Goal: Information Seeking & Learning: Learn about a topic

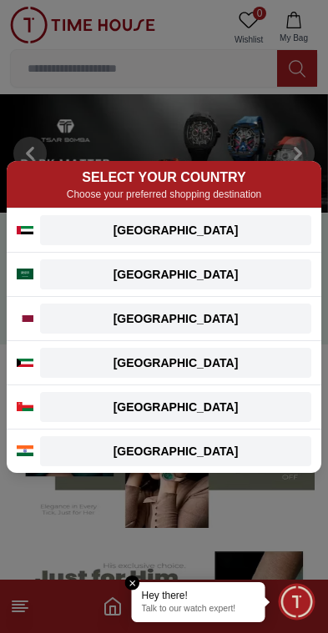
click at [222, 225] on div "[GEOGRAPHIC_DATA]" at bounding box center [175, 230] width 251 height 17
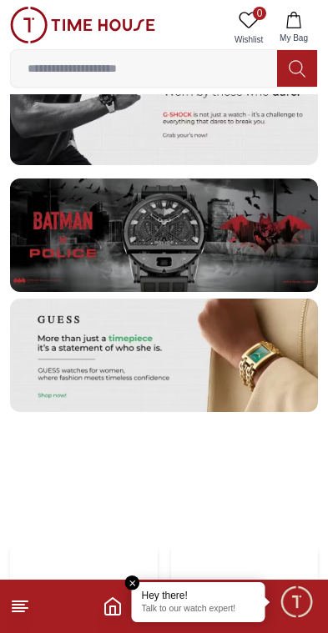
scroll to position [3398, 0]
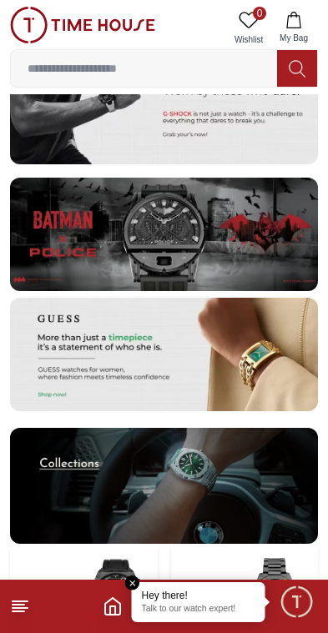
click at [257, 224] on img at bounding box center [164, 234] width 308 height 113
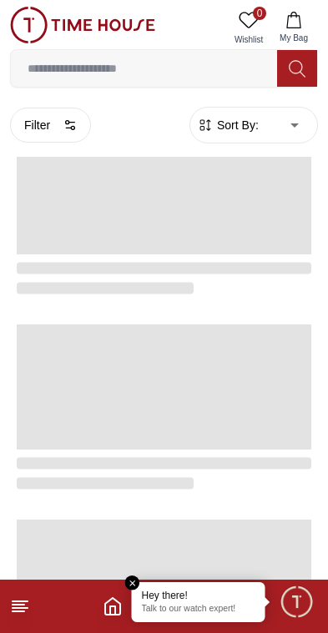
scroll to position [1041, 0]
click at [126, 579] on em "Close tooltip" at bounding box center [132, 583] width 15 height 15
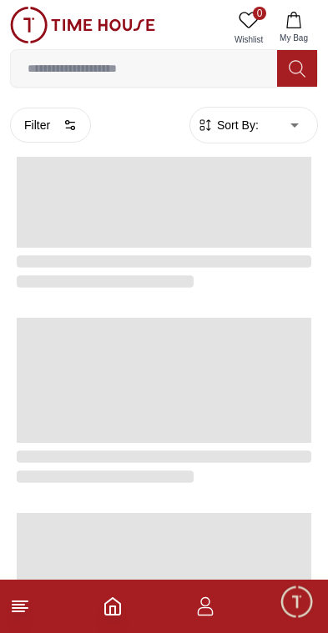
scroll to position [460, 0]
click at [118, 607] on icon "Home" at bounding box center [113, 606] width 20 height 20
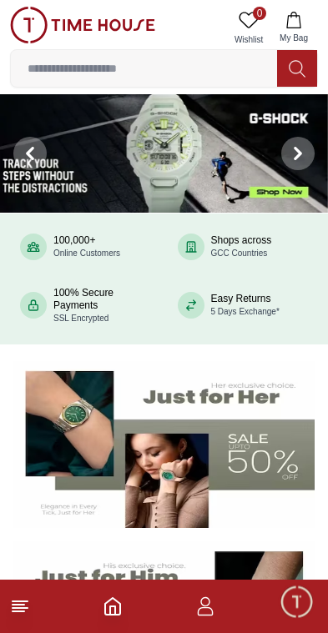
click at [102, 603] on footer at bounding box center [164, 606] width 328 height 53
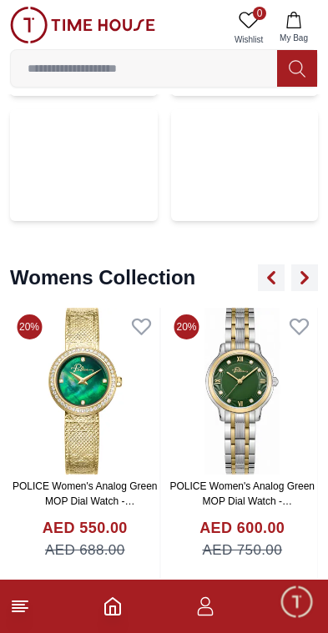
scroll to position [3956, 0]
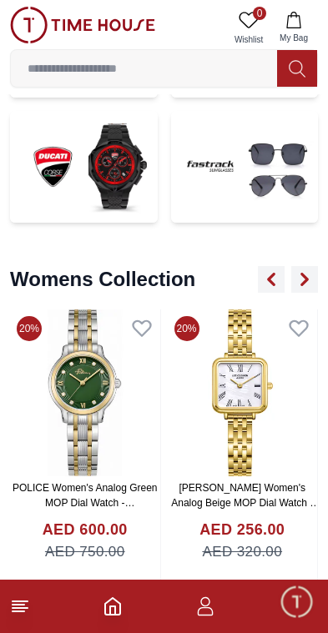
click at [306, 266] on button "button" at bounding box center [304, 279] width 27 height 27
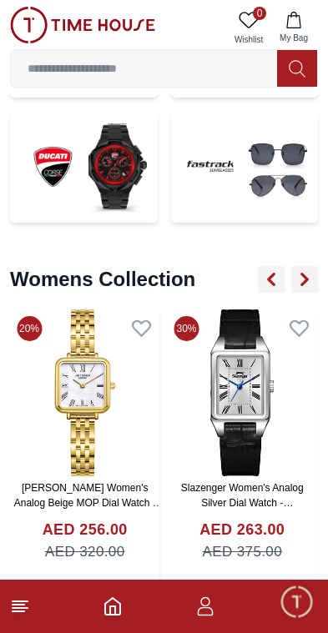
click at [303, 266] on button "button" at bounding box center [304, 279] width 27 height 27
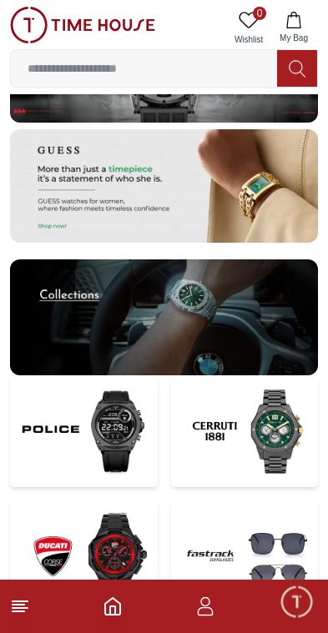
scroll to position [3564, 0]
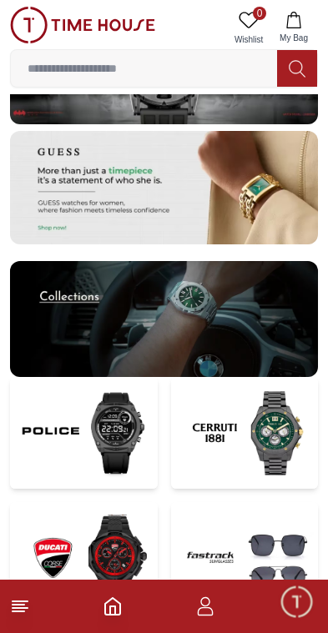
click at [272, 411] on img at bounding box center [245, 433] width 148 height 112
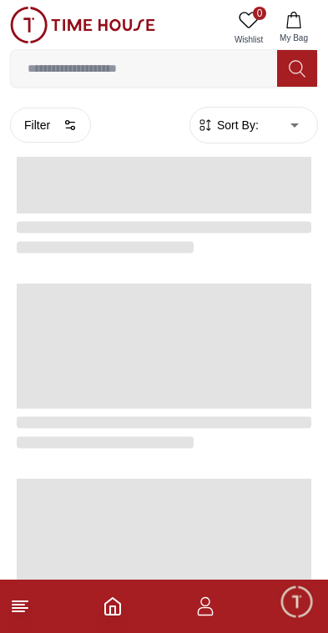
scroll to position [2879, 0]
click at [21, 615] on icon at bounding box center [20, 606] width 20 height 20
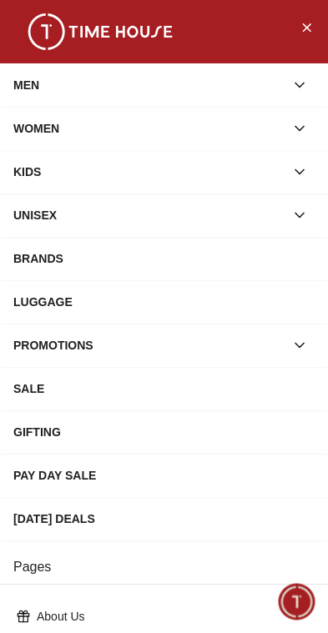
click at [24, 618] on icon at bounding box center [23, 616] width 13 height 13
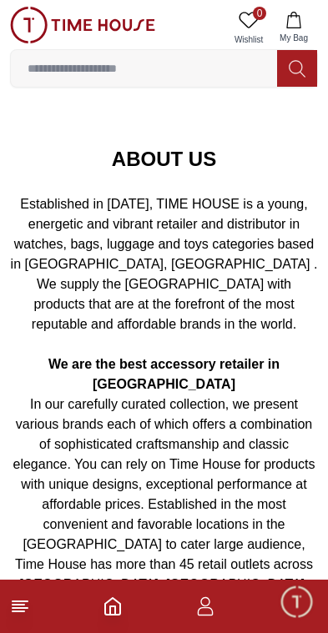
click at [25, 610] on icon at bounding box center [20, 606] width 20 height 20
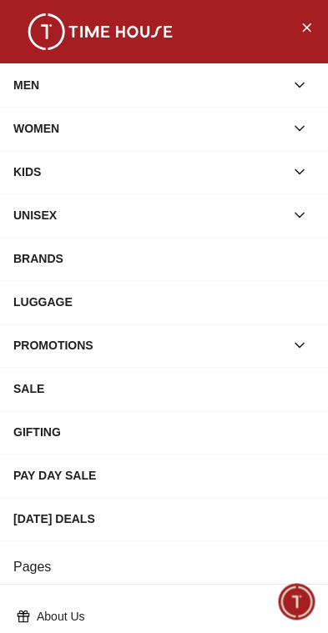
click at [25, 630] on div "About Us" at bounding box center [164, 616] width 308 height 30
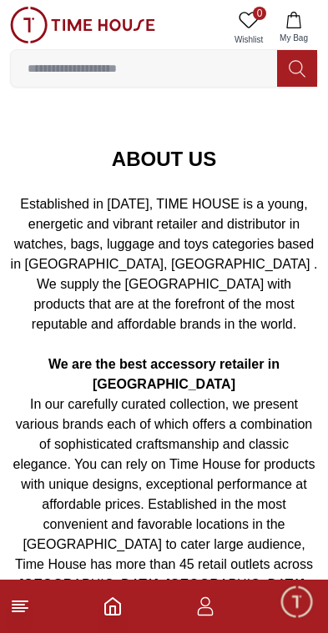
click at [118, 615] on icon "Home" at bounding box center [112, 606] width 15 height 17
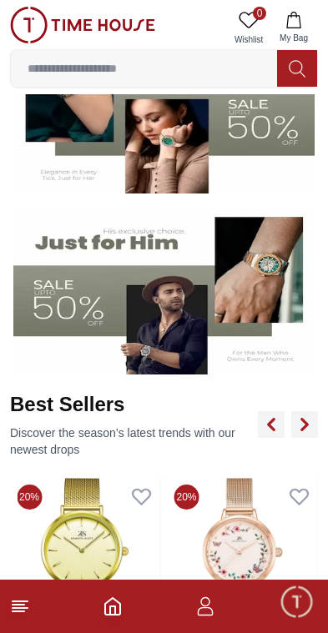
scroll to position [340, 0]
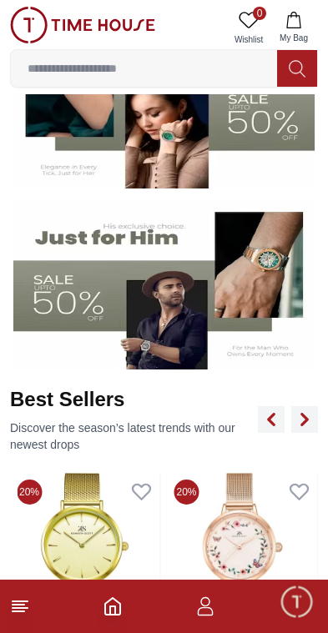
click at [242, 271] on img at bounding box center [163, 286] width 301 height 168
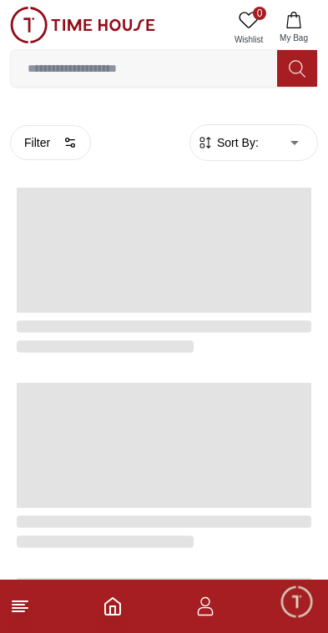
click at [110, 614] on polyline "Home" at bounding box center [112, 610] width 5 height 8
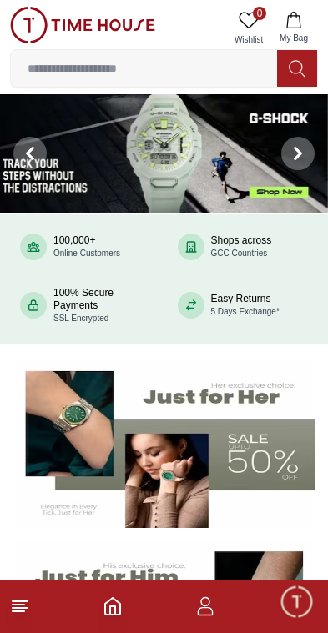
click at [200, 168] on img at bounding box center [164, 153] width 328 height 118
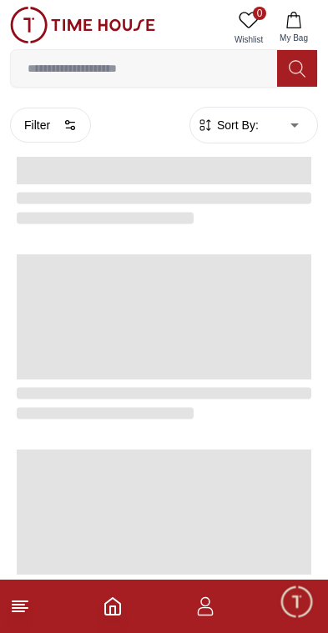
scroll to position [757, 0]
